Goal: Transaction & Acquisition: Book appointment/travel/reservation

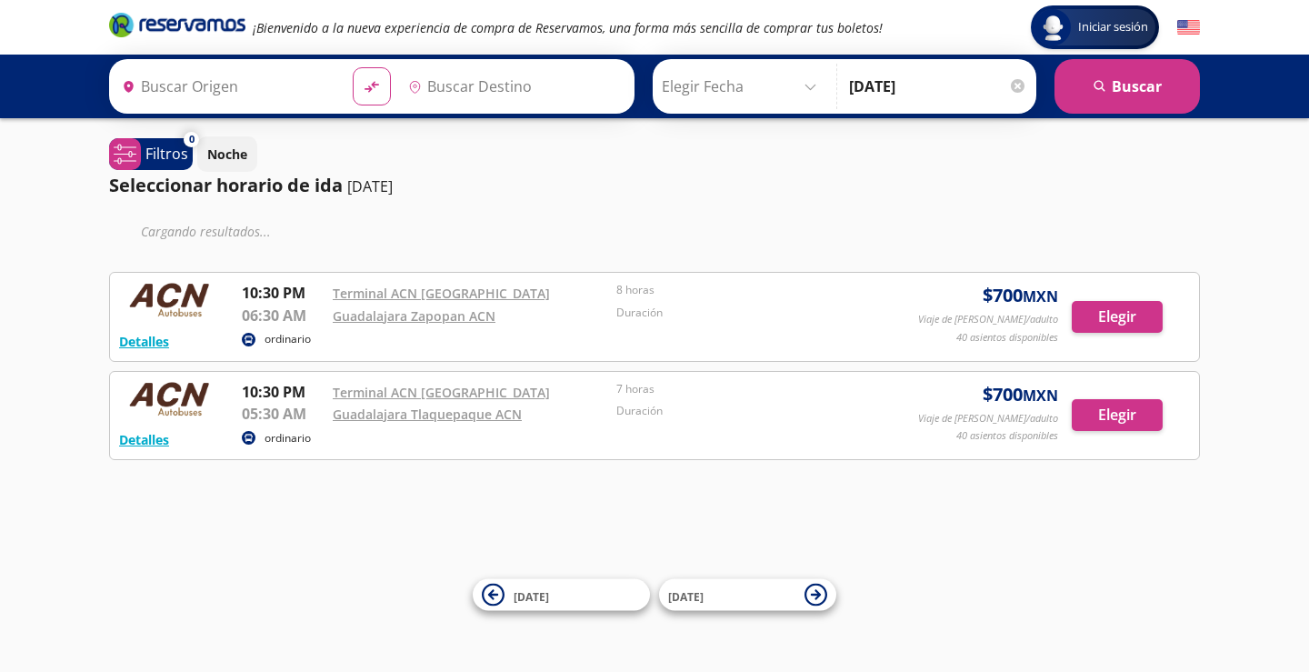
type input "[GEOGRAPHIC_DATA], [GEOGRAPHIC_DATA]"
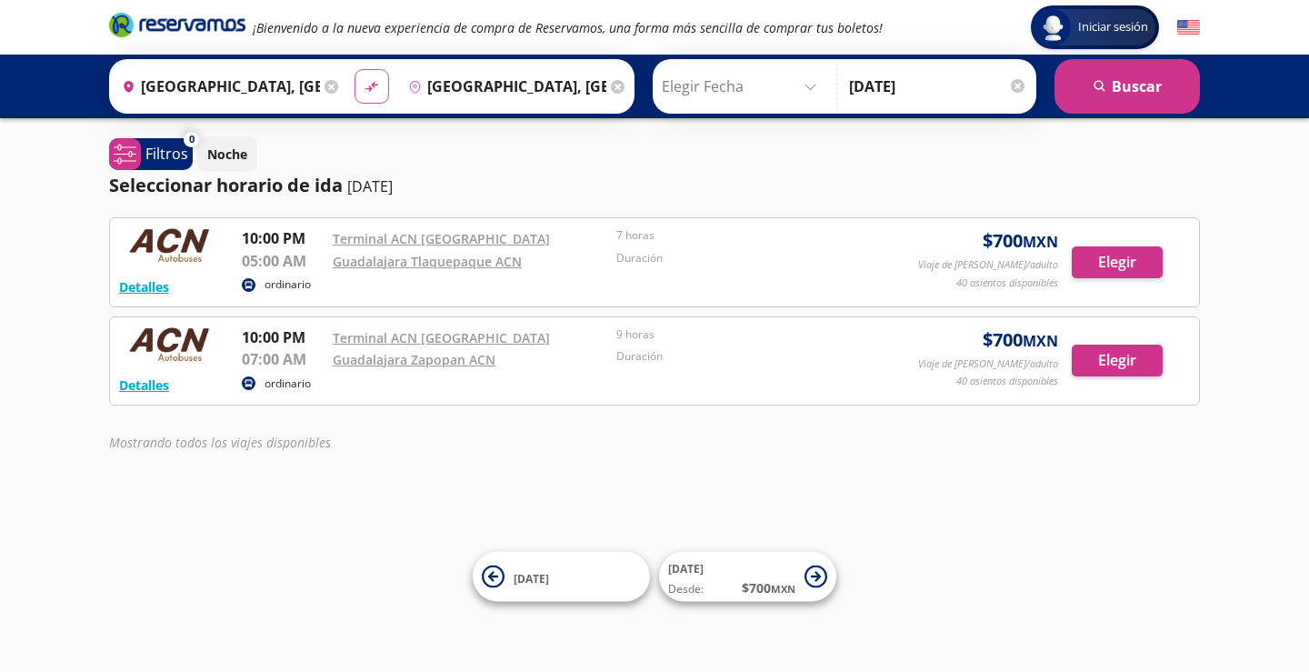
click at [378, 87] on button "material-symbols:compare-arrows-rounded" at bounding box center [372, 86] width 35 height 35
type input "[GEOGRAPHIC_DATA], [GEOGRAPHIC_DATA]"
click at [1102, 102] on button "search [GEOGRAPHIC_DATA]" at bounding box center [1127, 86] width 145 height 55
click at [416, 264] on link "Guadalajara Tlaquepaque ACN" at bounding box center [427, 261] width 189 height 17
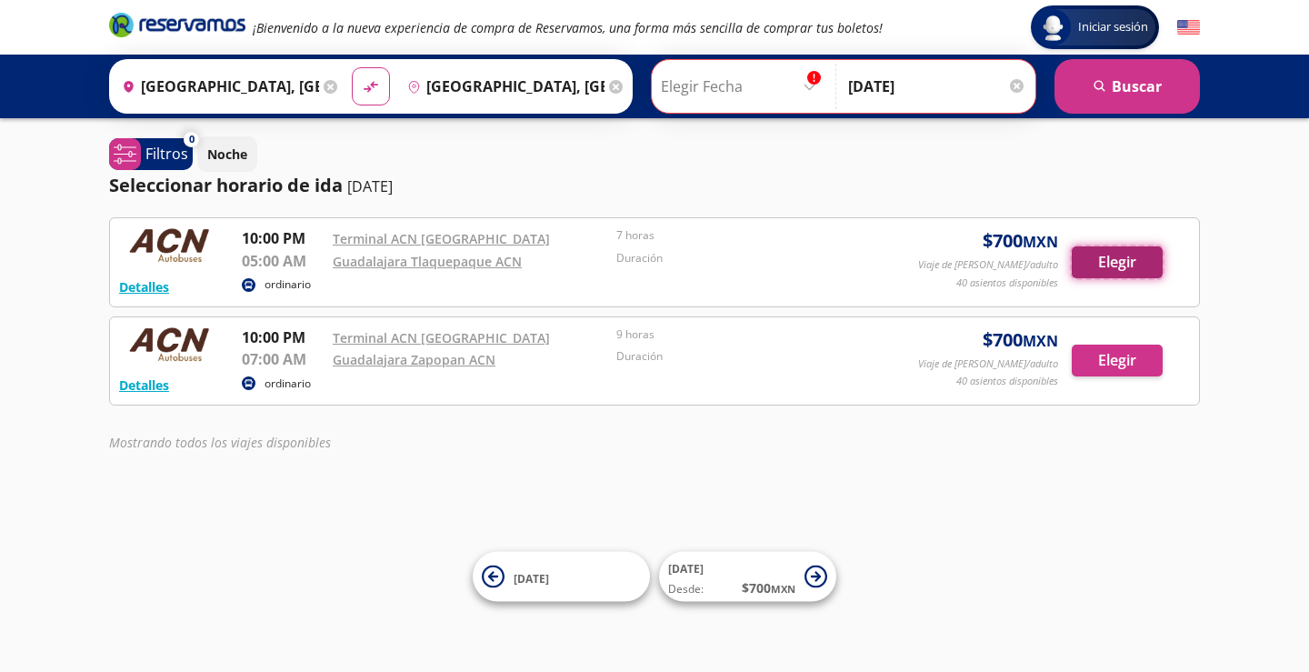
click at [1108, 268] on button "Elegir" at bounding box center [1117, 262] width 91 height 32
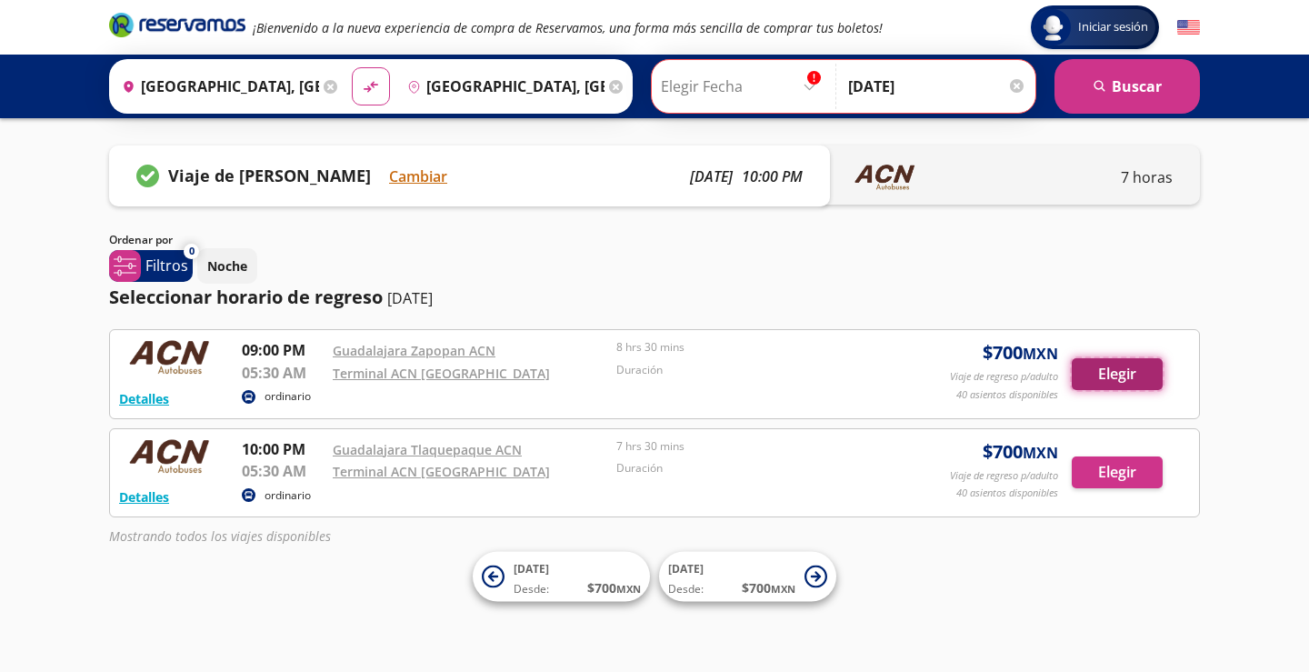
click at [1117, 372] on button "Elegir" at bounding box center [1117, 374] width 91 height 32
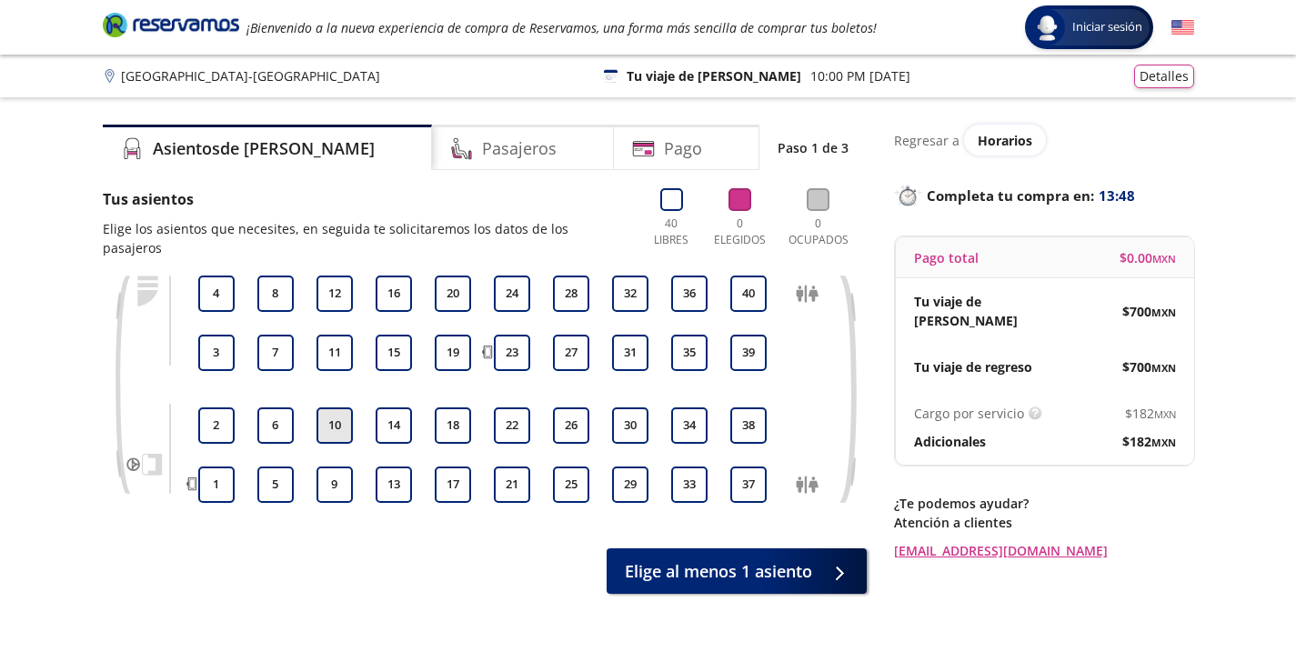
click at [333, 407] on button "10" at bounding box center [334, 425] width 36 height 36
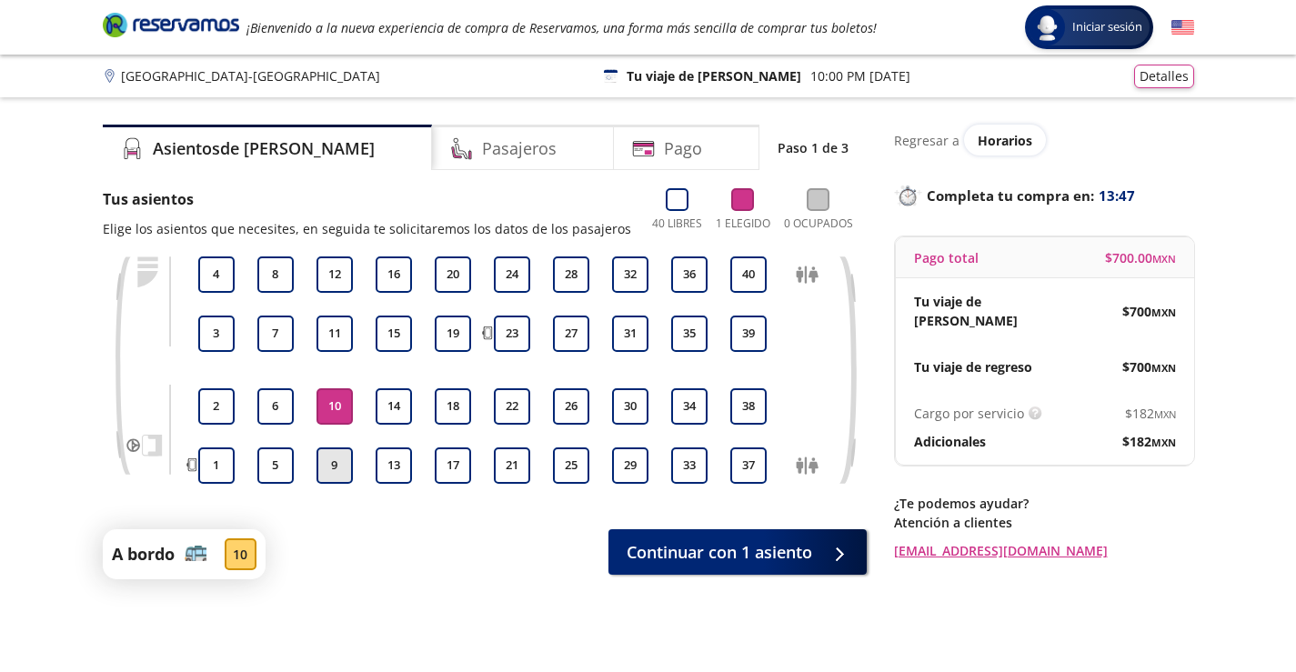
click at [330, 460] on button "9" at bounding box center [334, 465] width 36 height 36
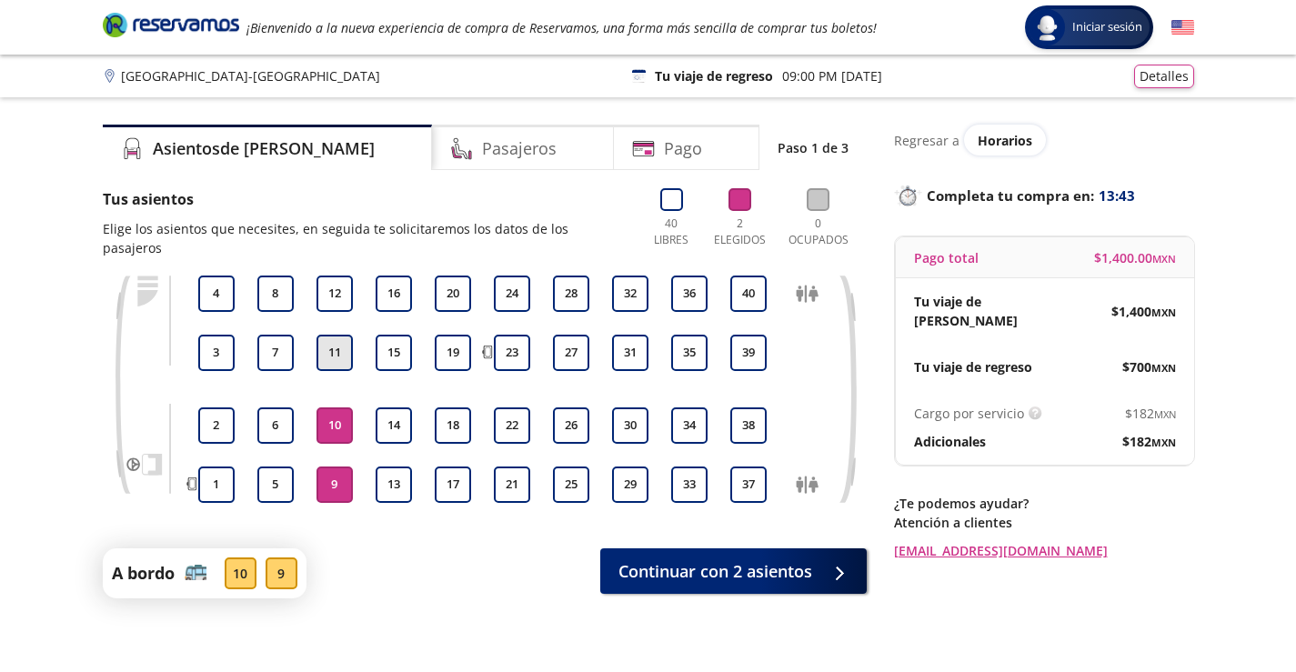
click at [319, 335] on button "11" at bounding box center [334, 353] width 36 height 36
click at [327, 338] on button "11" at bounding box center [334, 353] width 36 height 36
click at [342, 407] on button "10" at bounding box center [334, 425] width 36 height 36
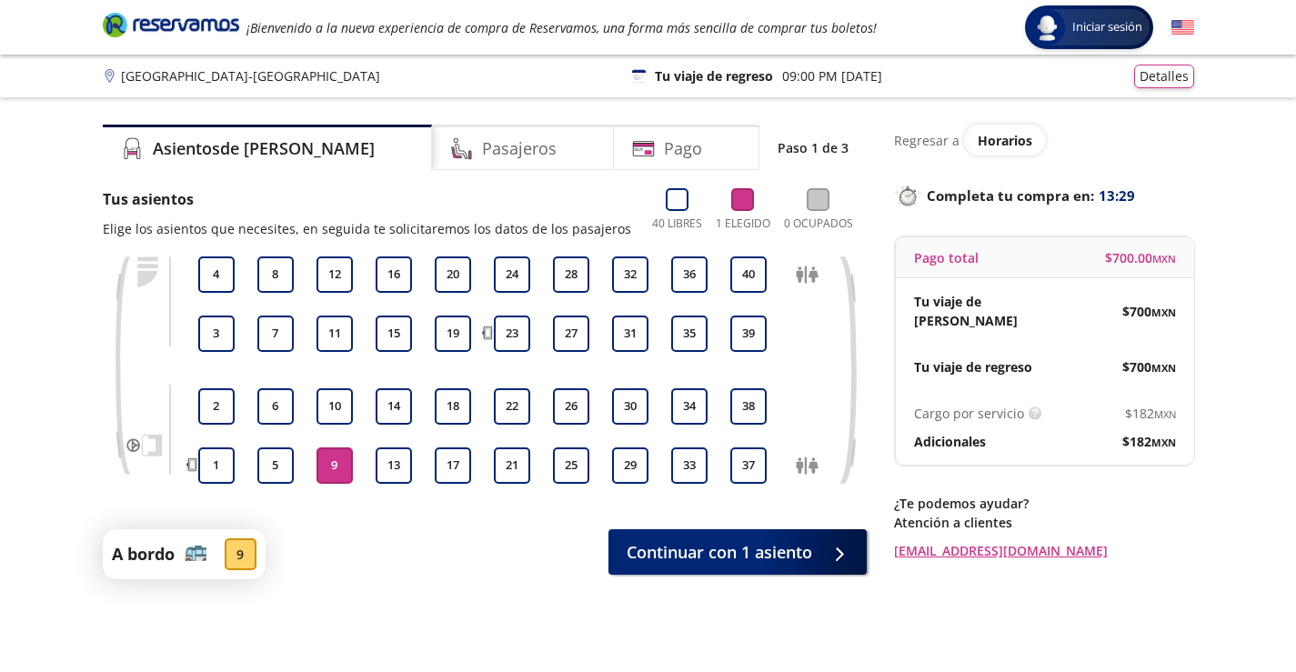
click at [337, 464] on button "9" at bounding box center [334, 465] width 36 height 36
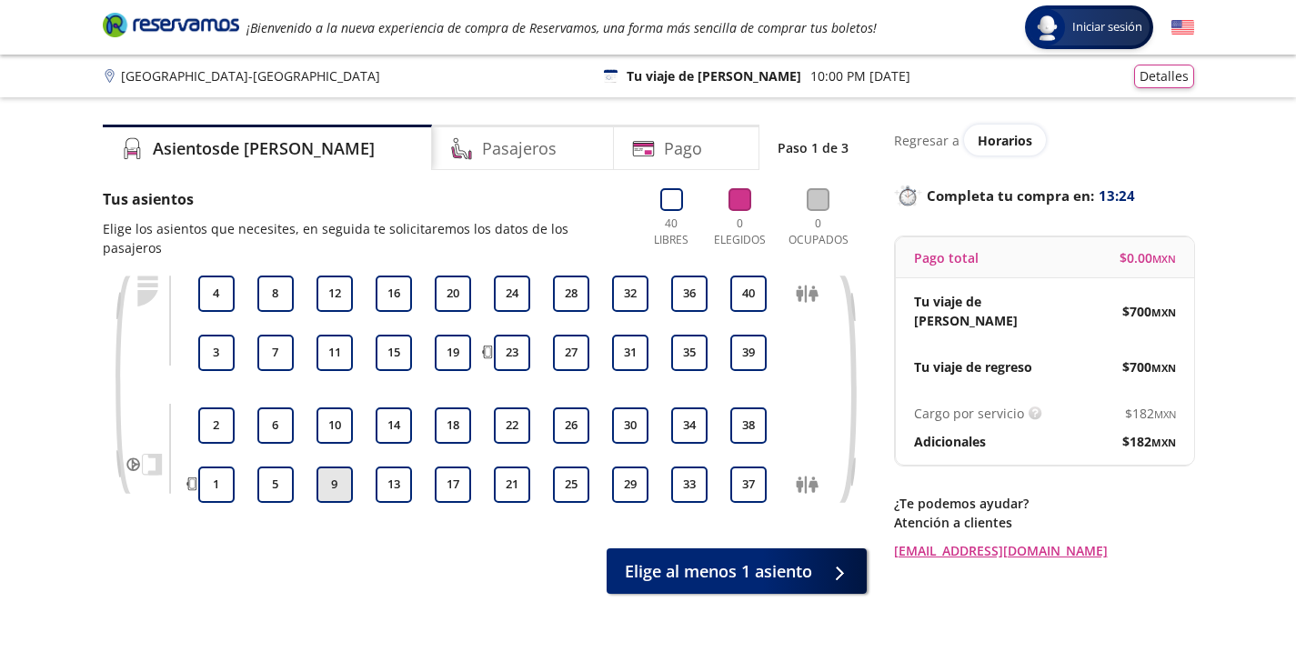
click at [338, 466] on button "9" at bounding box center [334, 484] width 36 height 36
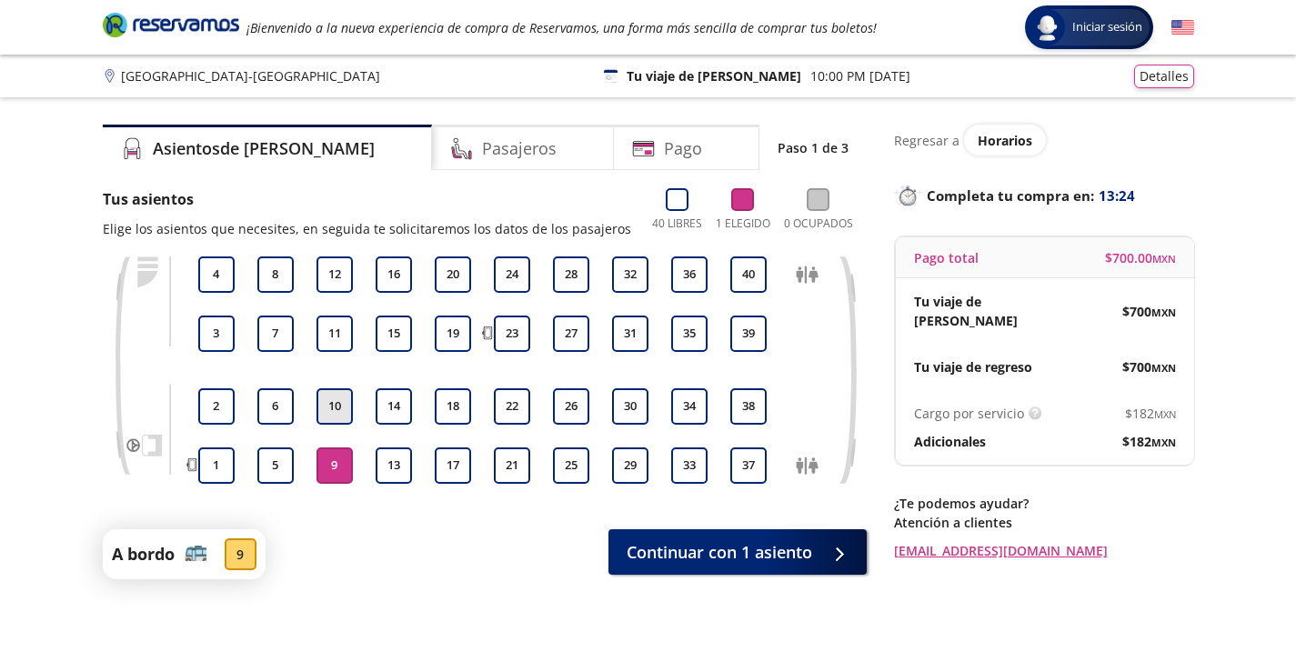
drag, startPoint x: 346, startPoint y: 413, endPoint x: 346, endPoint y: 402, distance: 10.9
click at [346, 411] on button "10" at bounding box center [334, 406] width 36 height 36
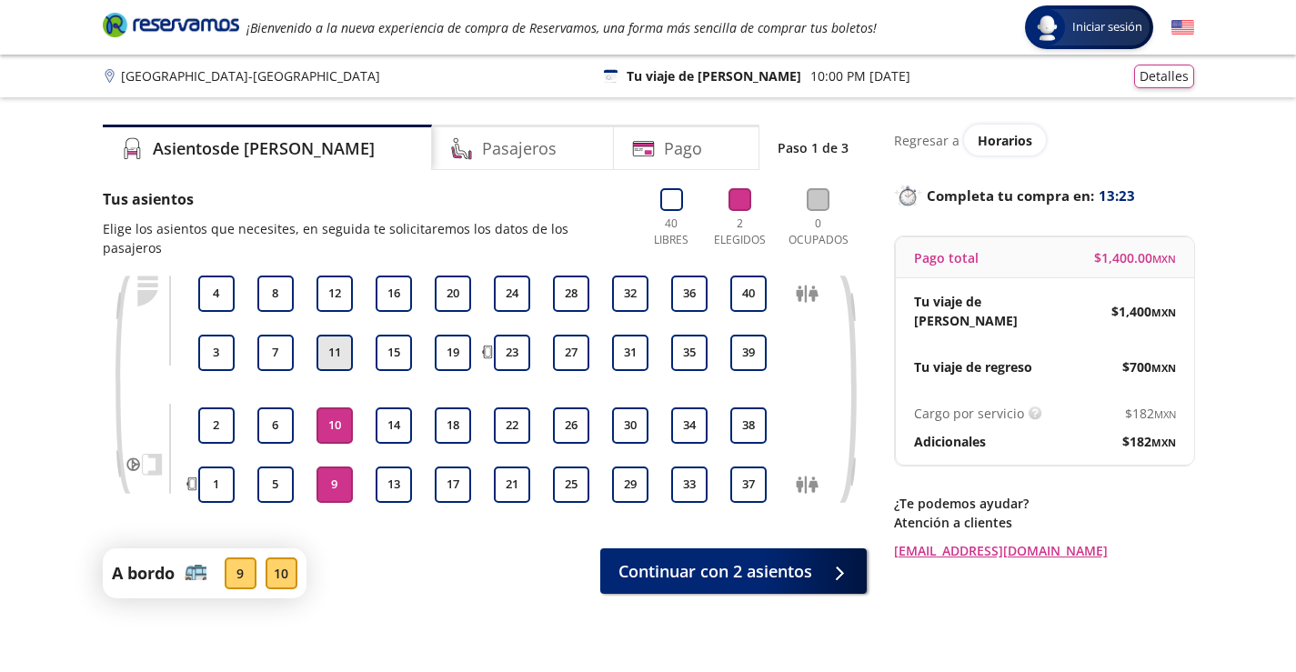
click at [346, 350] on button "11" at bounding box center [334, 353] width 36 height 36
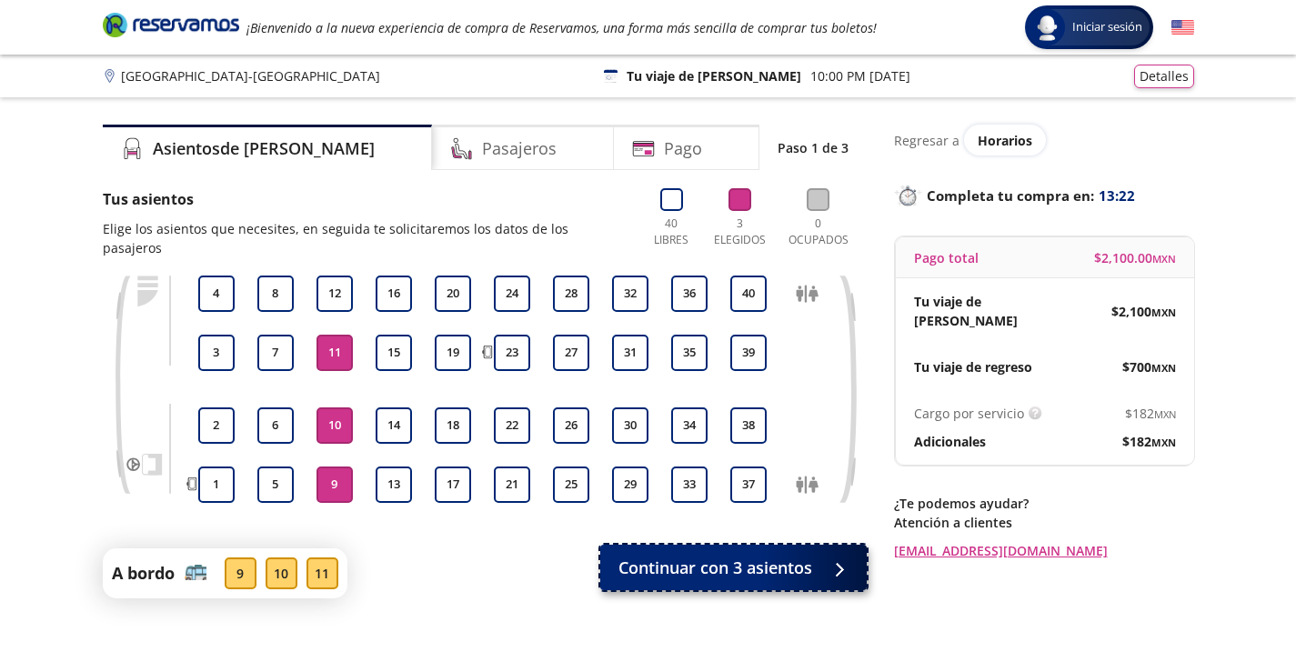
click at [651, 556] on span "Continuar con 3 asientos" at bounding box center [715, 568] width 194 height 25
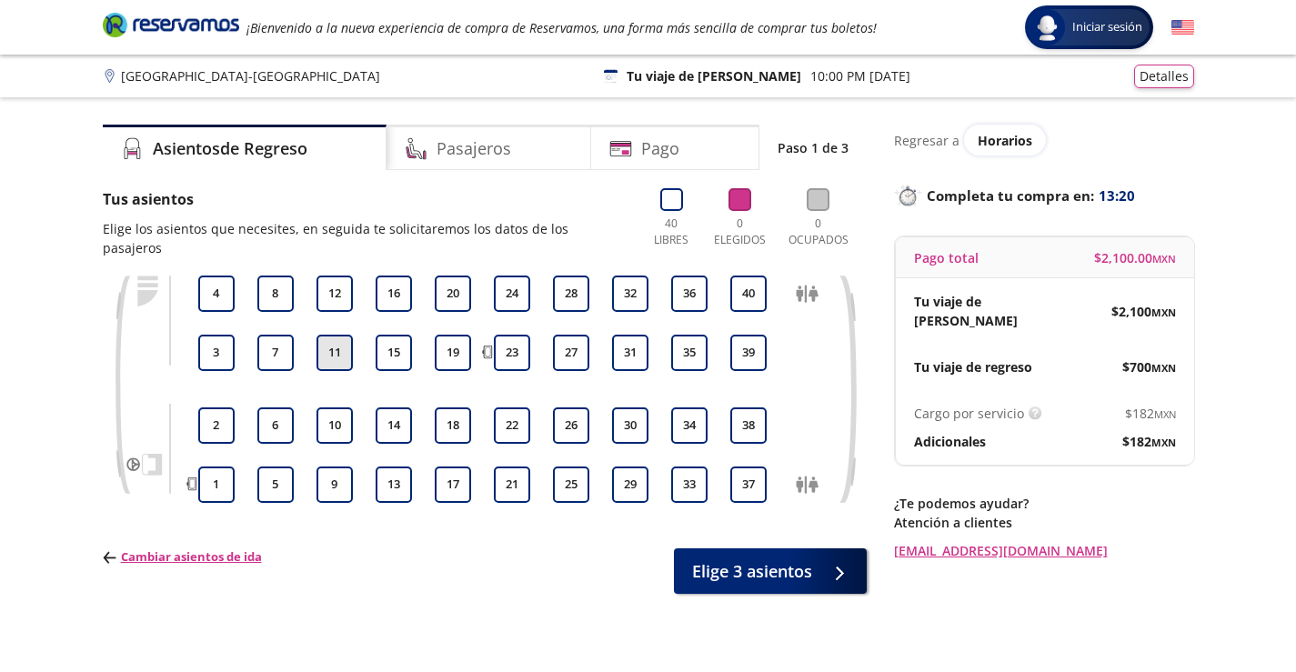
click at [335, 340] on button "11" at bounding box center [334, 353] width 36 height 36
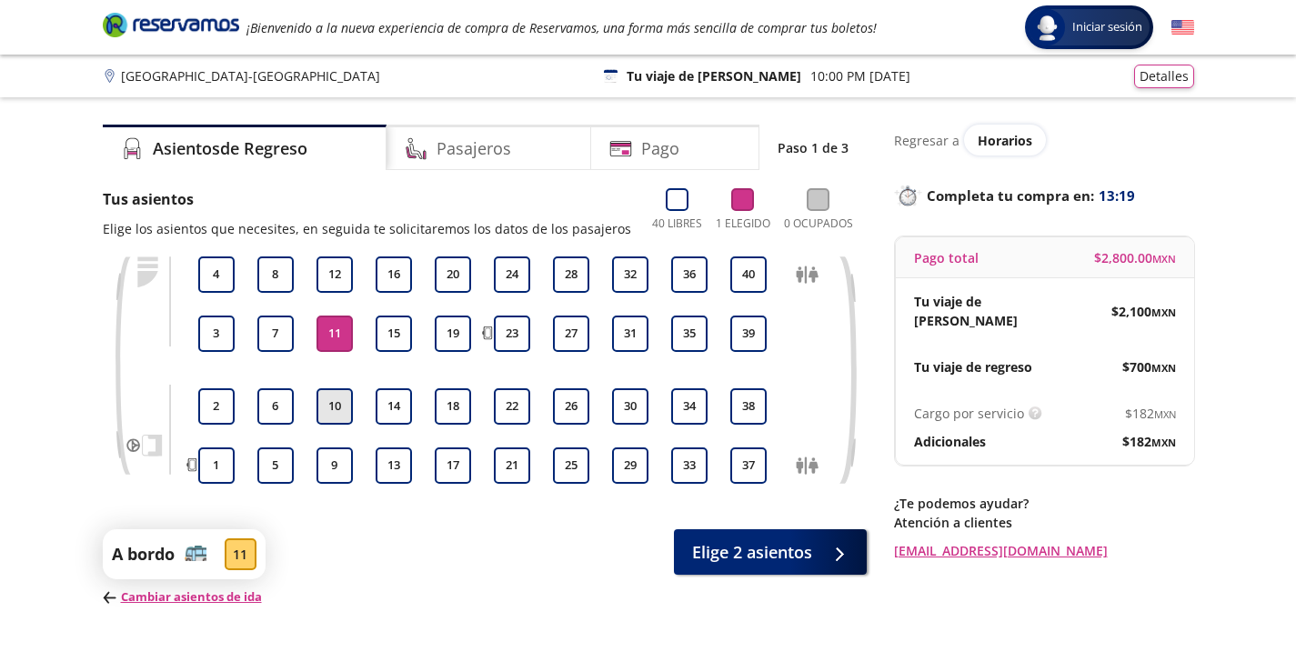
click at [338, 414] on button "10" at bounding box center [334, 406] width 36 height 36
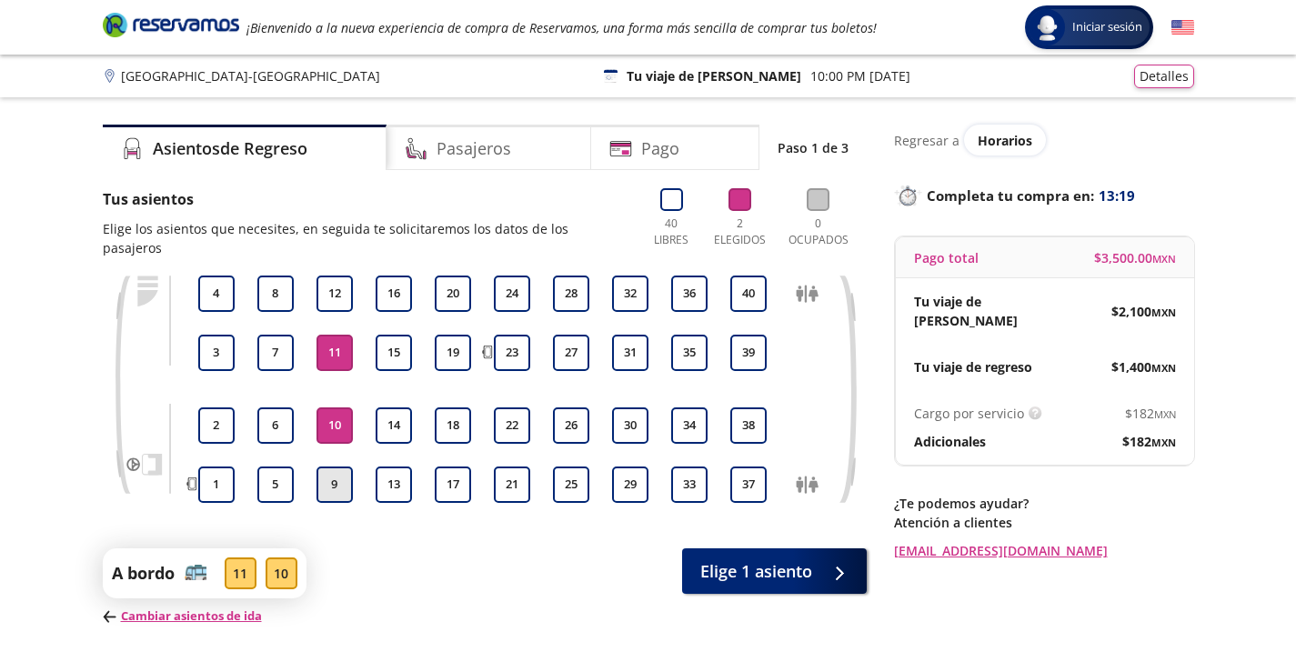
click at [333, 467] on button "9" at bounding box center [334, 484] width 36 height 36
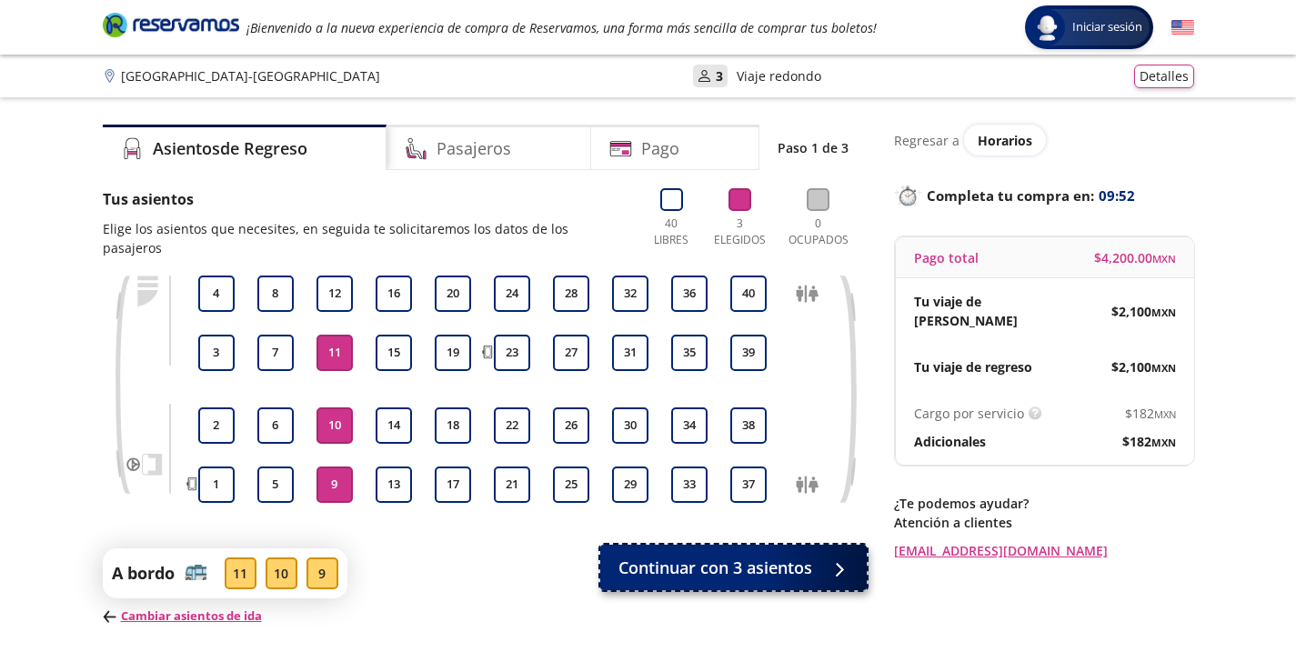
click at [770, 556] on span "Continuar con 3 asientos" at bounding box center [715, 568] width 194 height 25
